Goal: Navigation & Orientation: Find specific page/section

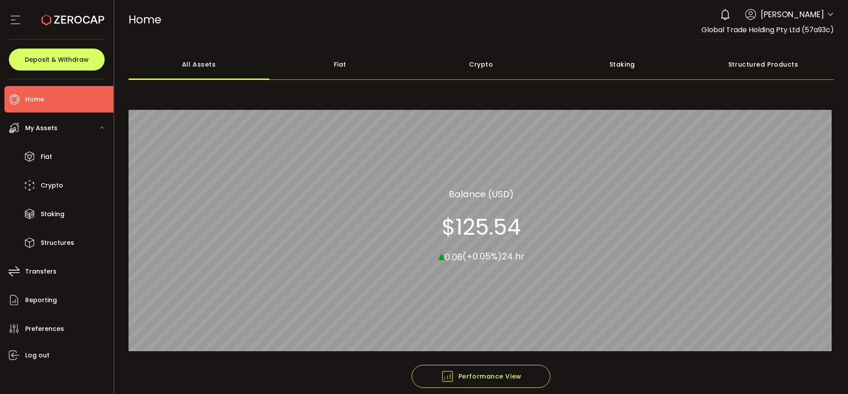
click at [42, 140] on div "My Assets" at bounding box center [58, 128] width 109 height 26
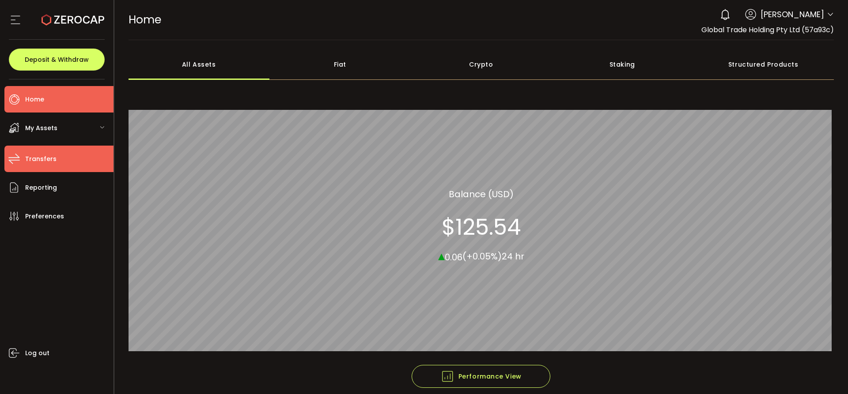
click at [54, 162] on span "Transfers" at bounding box center [40, 159] width 31 height 13
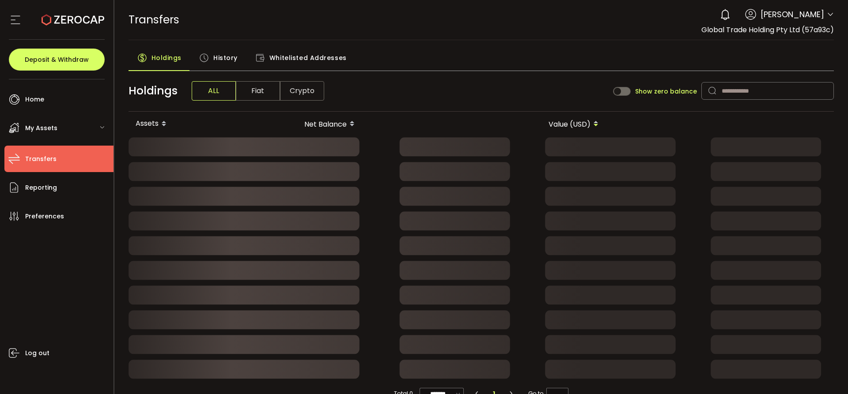
click at [53, 122] on span "My Assets" at bounding box center [41, 128] width 32 height 13
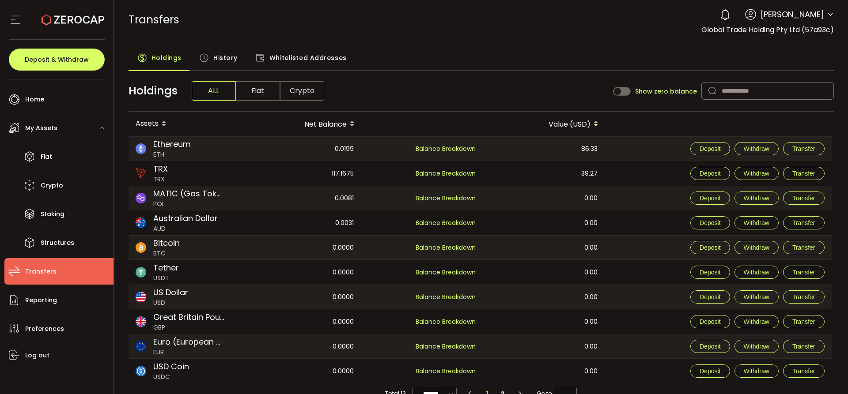
click at [222, 56] on span "History" at bounding box center [225, 58] width 24 height 18
